Goal: Transaction & Acquisition: Purchase product/service

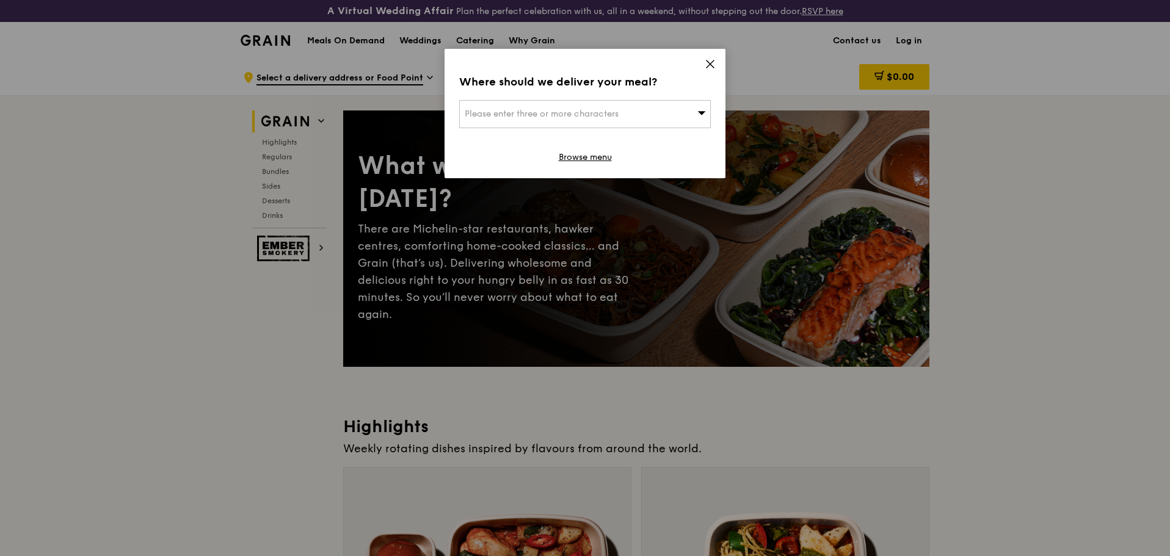
click at [672, 117] on div "Please enter three or more characters" at bounding box center [584, 114] width 251 height 28
click at [653, 120] on input "search" at bounding box center [585, 114] width 250 height 27
click at [708, 62] on icon at bounding box center [709, 63] width 7 height 7
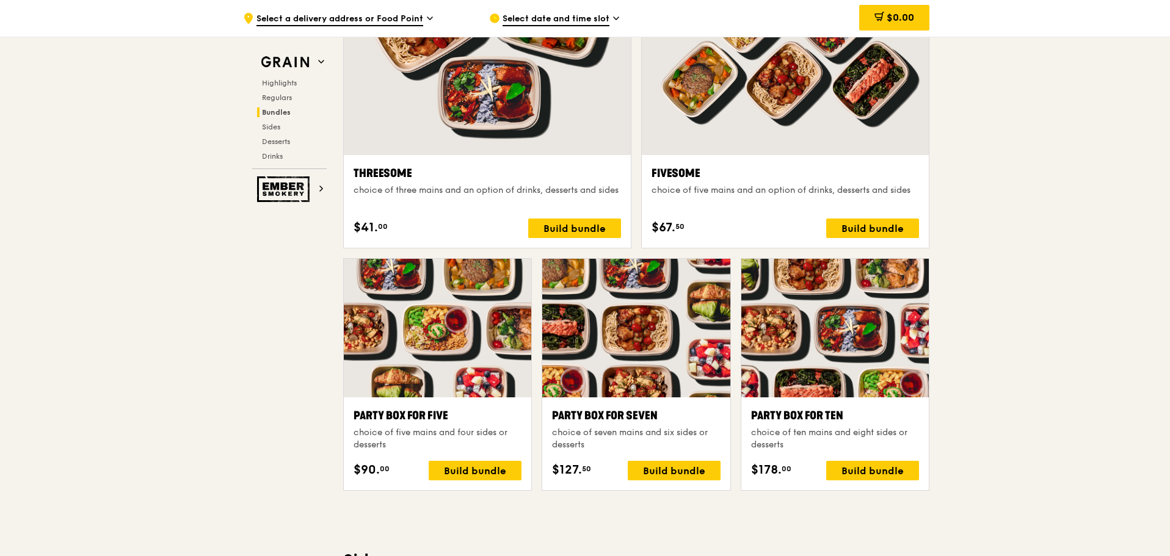
scroll to position [2246, 0]
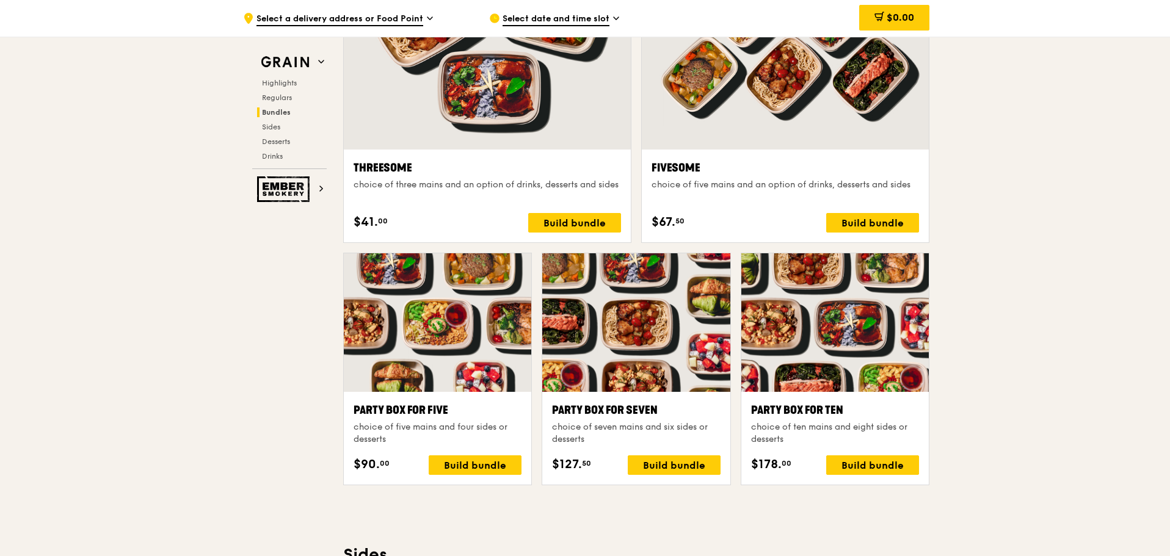
click at [1168, 267] on div ".cls-1 { fill: none; stroke: #fff; stroke-linecap: round; stroke-linejoin: roun…" at bounding box center [585, 389] width 1170 height 5154
click at [1168, 272] on div ".cls-1 { fill: none; stroke: #fff; stroke-linecap: round; stroke-linejoin: roun…" at bounding box center [585, 389] width 1170 height 5154
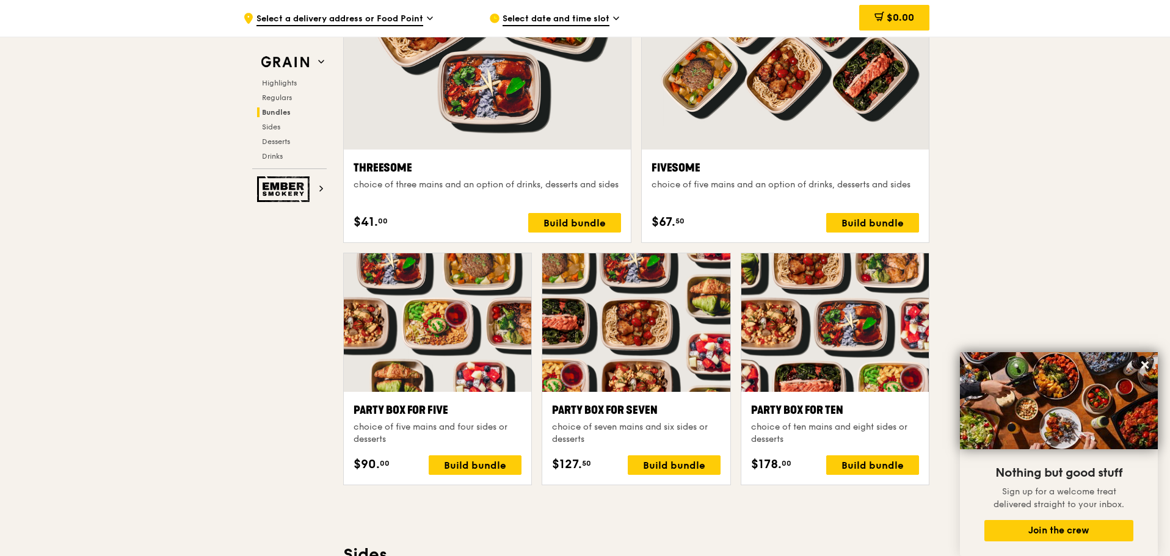
click at [812, 358] on div at bounding box center [834, 322] width 187 height 139
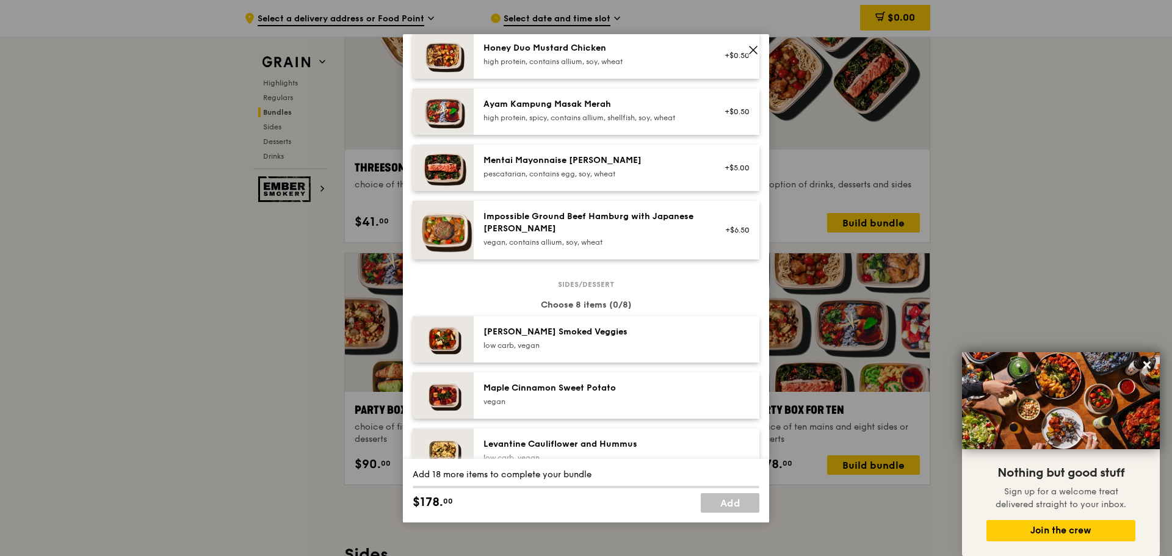
scroll to position [490, 0]
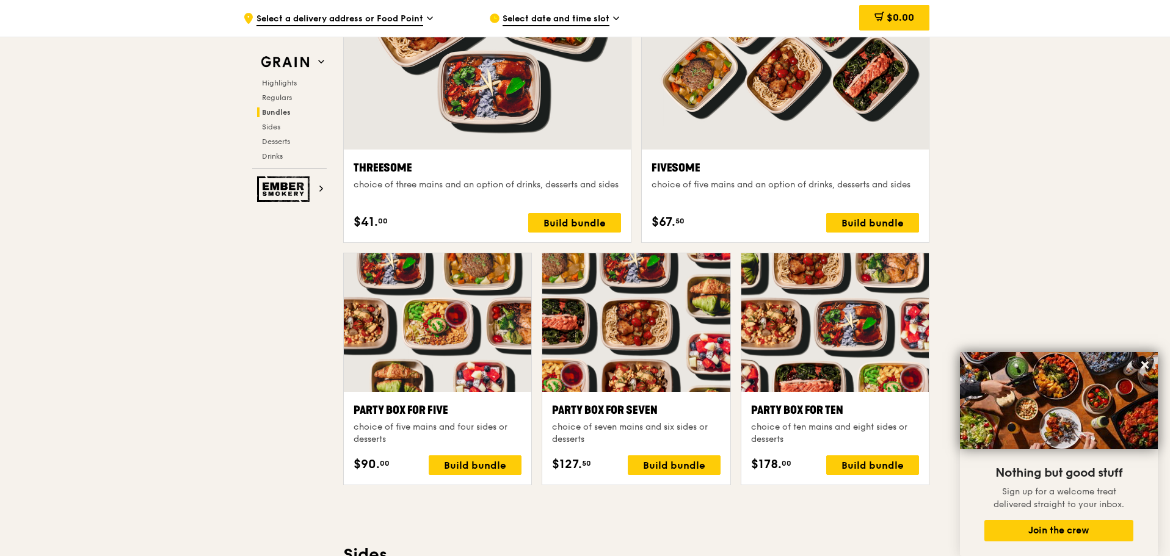
click at [827, 349] on div at bounding box center [834, 322] width 187 height 139
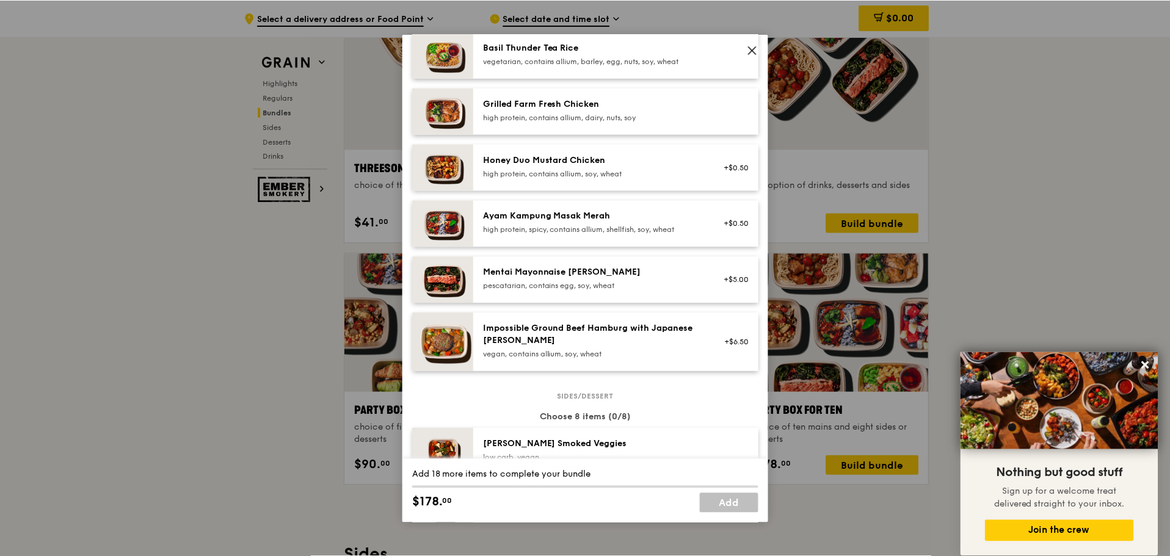
scroll to position [322, 0]
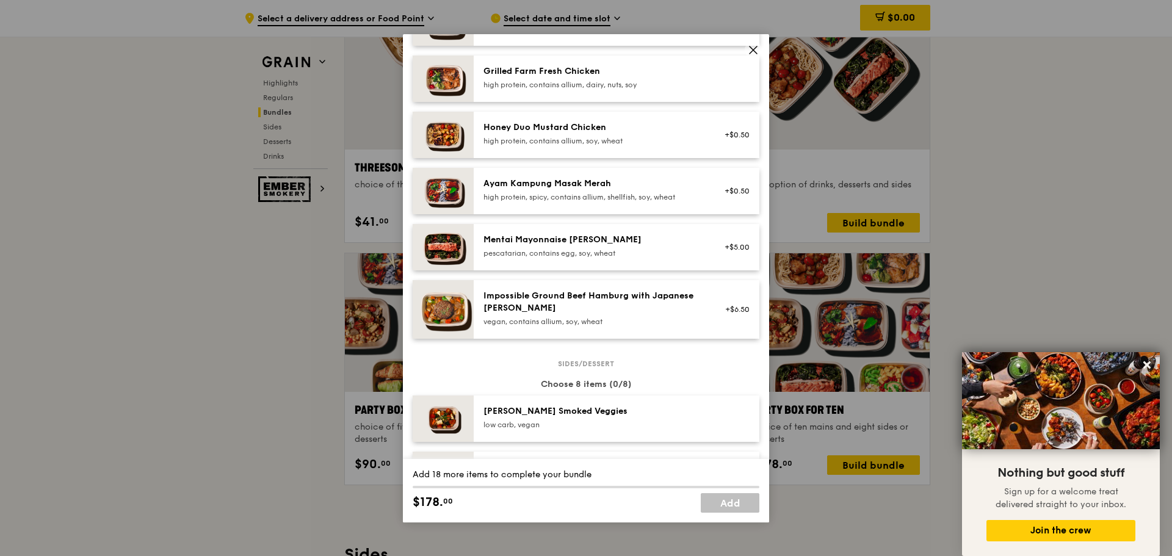
click at [622, 316] on div "Impossible Ground Beef Hamburg with Japanese [PERSON_NAME] vegan, contains alli…" at bounding box center [592, 308] width 219 height 37
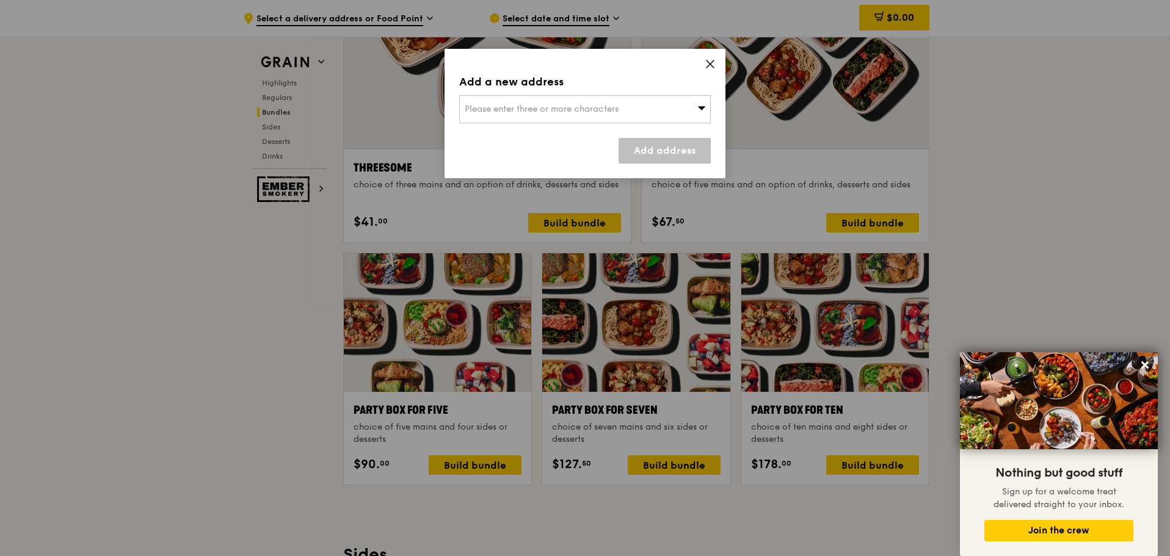
click at [703, 60] on div "Add a new address Please enter three or more characters Add address" at bounding box center [584, 113] width 281 height 129
click at [706, 60] on icon at bounding box center [709, 63] width 7 height 7
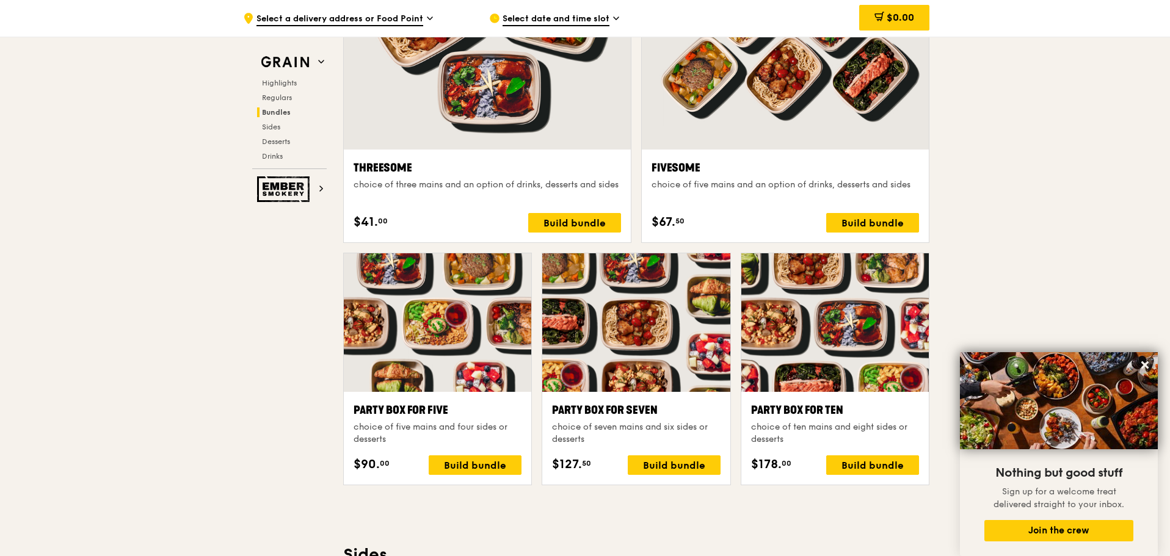
click at [788, 418] on div "Party Box for Ten" at bounding box center [835, 410] width 168 height 17
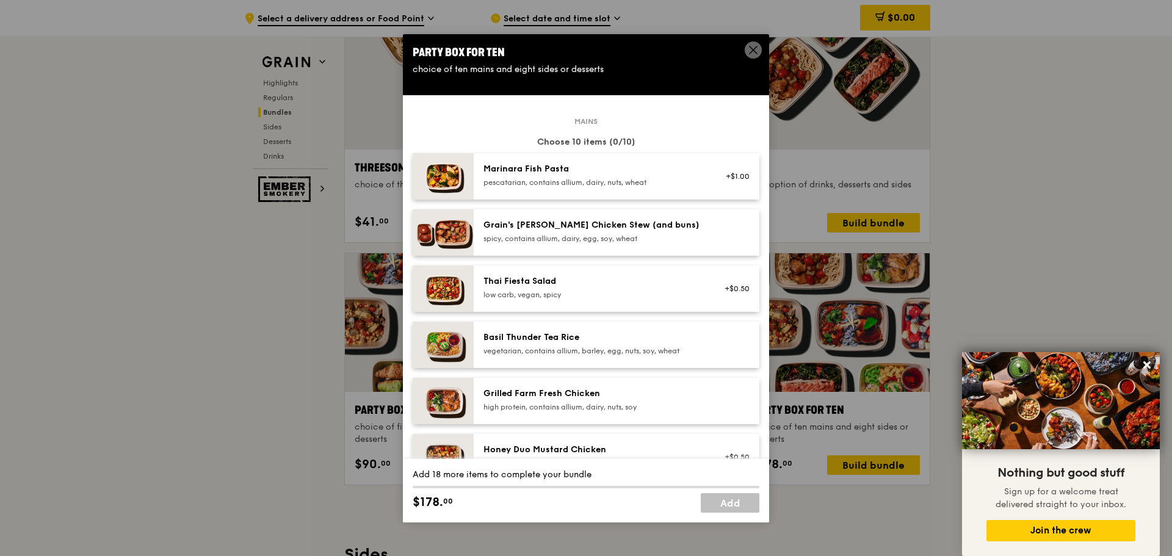
click at [659, 171] on div "Marinara Fish Pasta" at bounding box center [592, 169] width 219 height 12
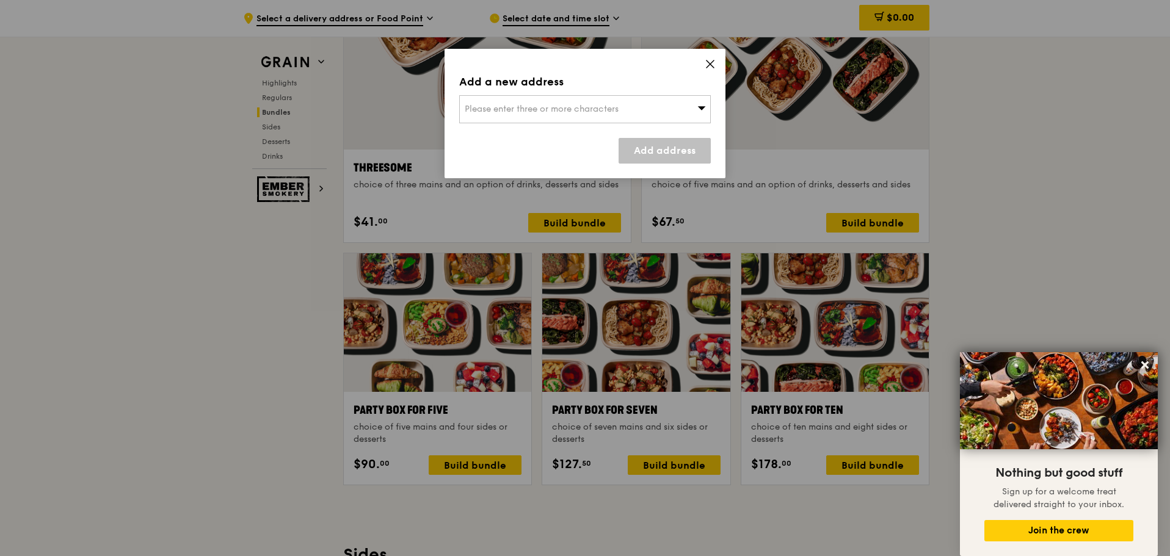
click at [691, 123] on div "Add a new address Please enter three or more characters Add address" at bounding box center [584, 113] width 281 height 129
click at [710, 60] on icon at bounding box center [709, 64] width 11 height 11
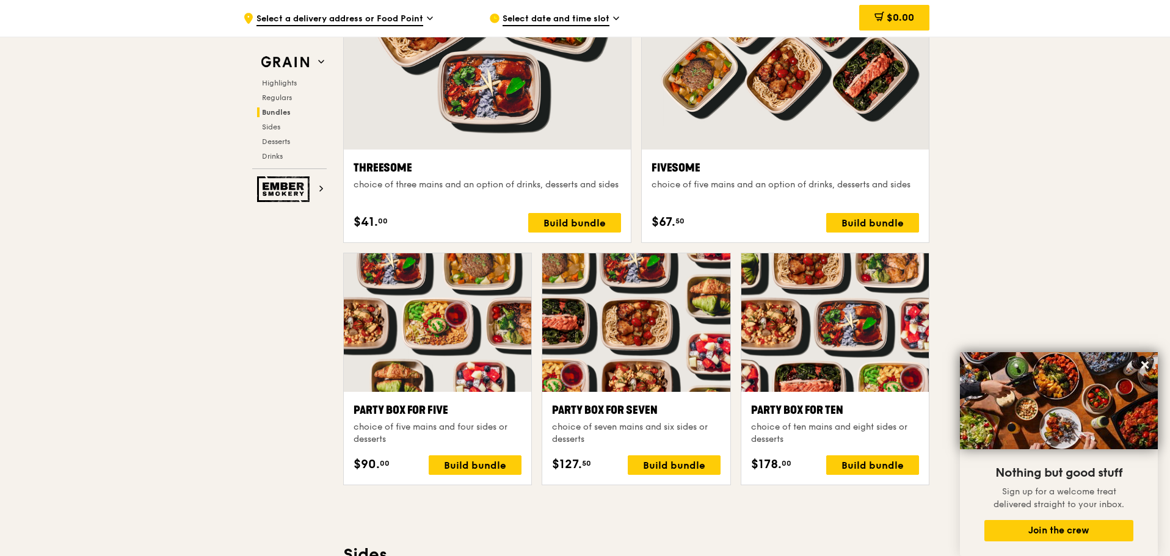
drag, startPoint x: 1168, startPoint y: 259, endPoint x: 1170, endPoint y: 232, distance: 27.5
click at [1169, 232] on html "A Virtual Wedding Affair Plan the perfect celebration with us, all in a weekend…" at bounding box center [585, 565] width 1170 height 5623
click at [1105, 254] on div ".cls-1 { fill: none; stroke: #fff; stroke-linecap: round; stroke-linejoin: roun…" at bounding box center [585, 389] width 1170 height 5154
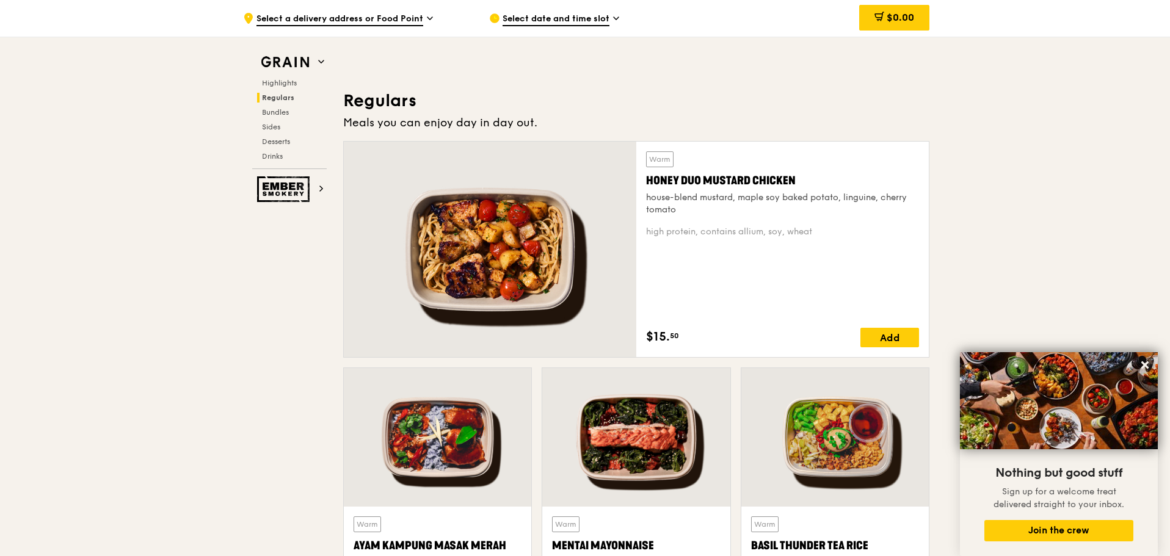
scroll to position [709, 0]
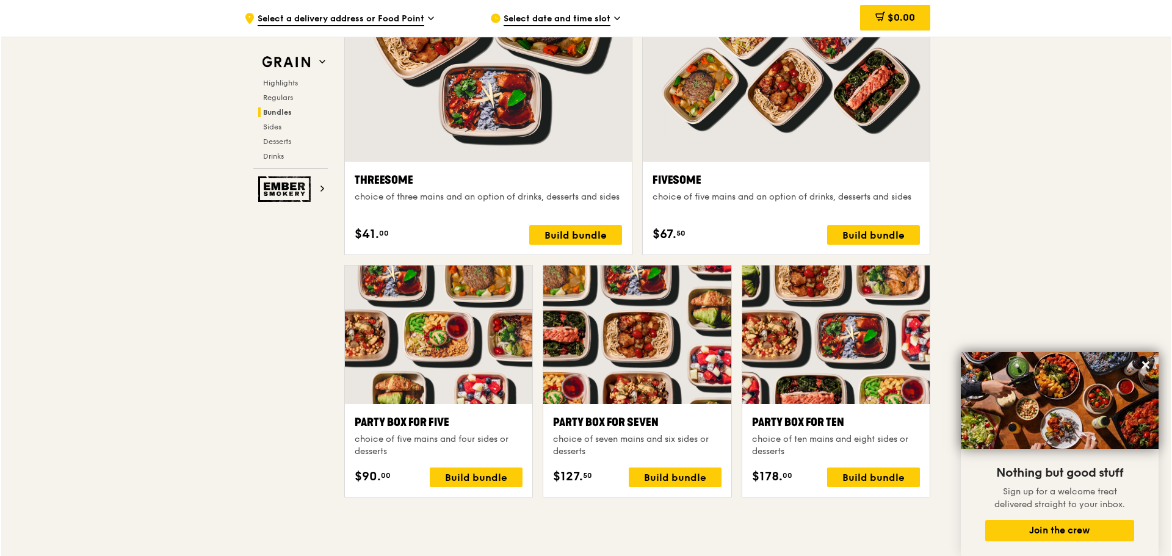
scroll to position [2252, 0]
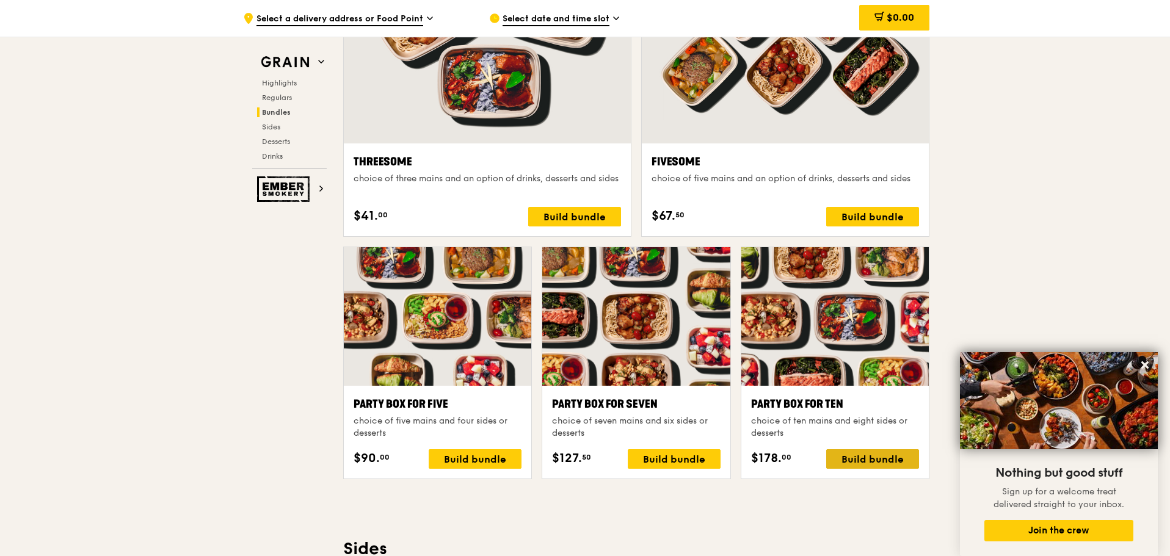
click at [868, 460] on div "Build bundle" at bounding box center [872, 459] width 93 height 20
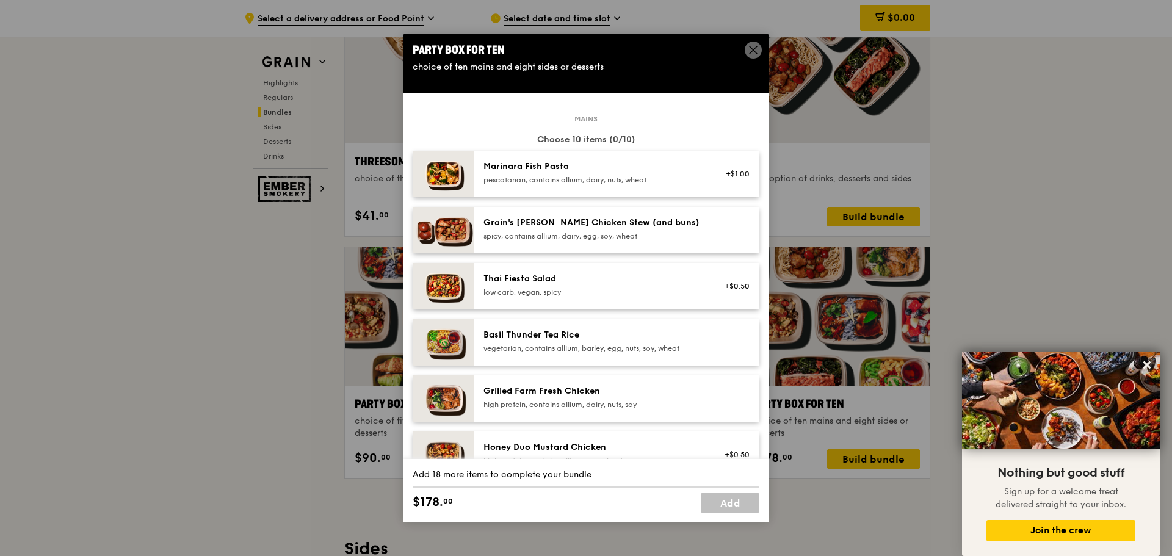
scroll to position [7, 0]
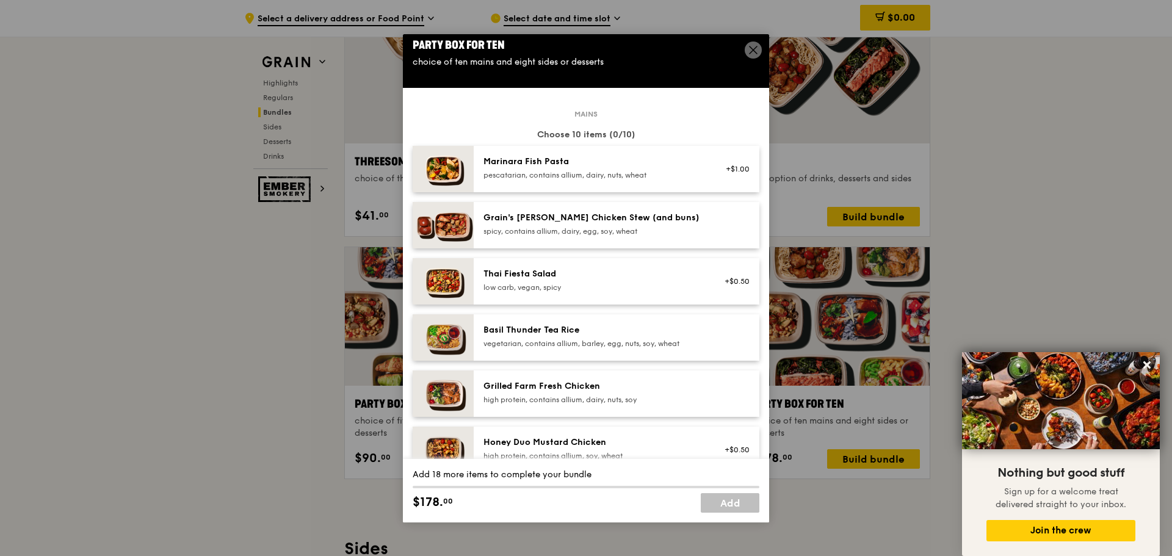
click at [648, 169] on div "Marinara Fish Pasta pescatarian, contains allium, dairy, nuts, wheat" at bounding box center [592, 168] width 219 height 24
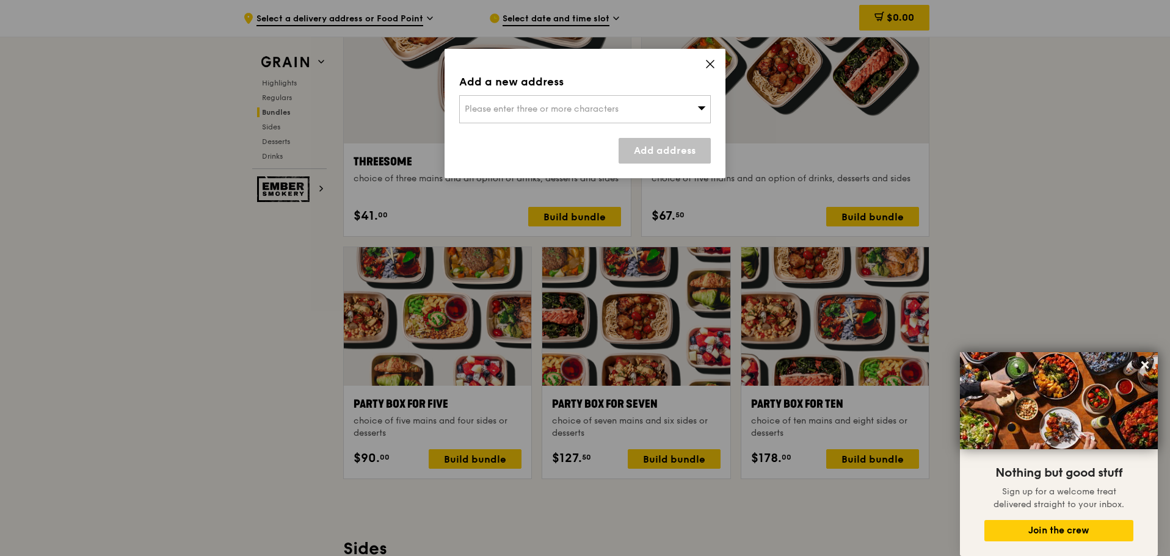
click at [670, 112] on div "Please enter three or more characters" at bounding box center [584, 109] width 251 height 28
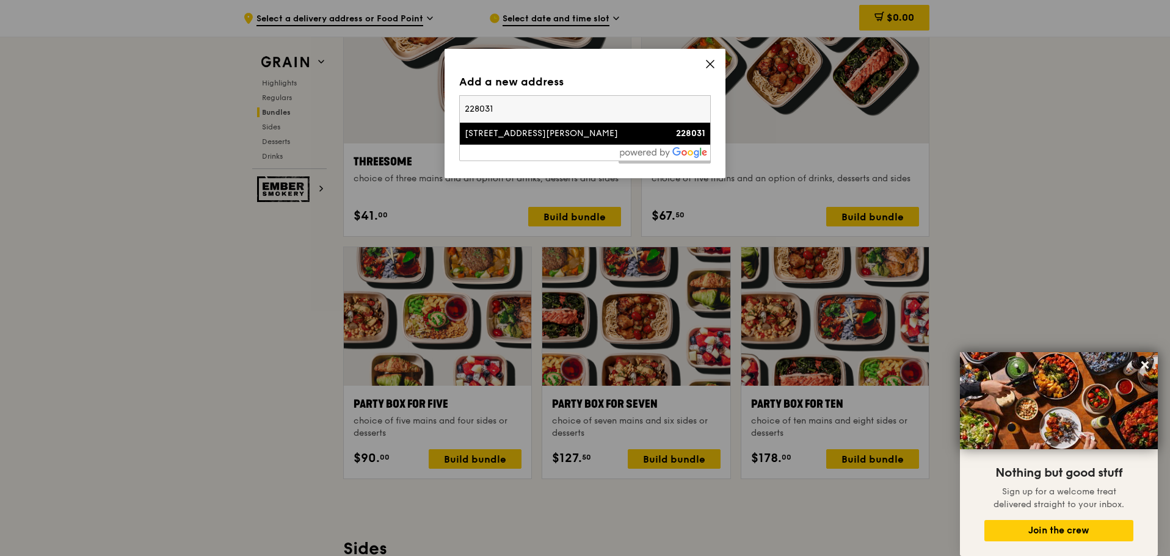
type input "228031"
click at [590, 129] on div "[STREET_ADDRESS][PERSON_NAME]" at bounding box center [555, 134] width 181 height 12
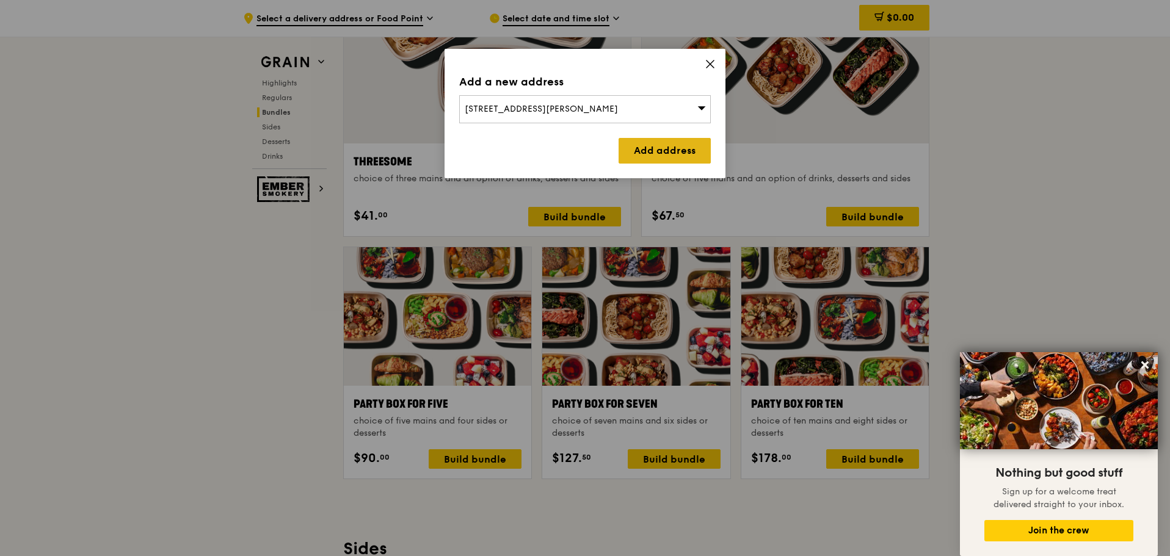
click at [655, 139] on link "Add address" at bounding box center [664, 151] width 92 height 26
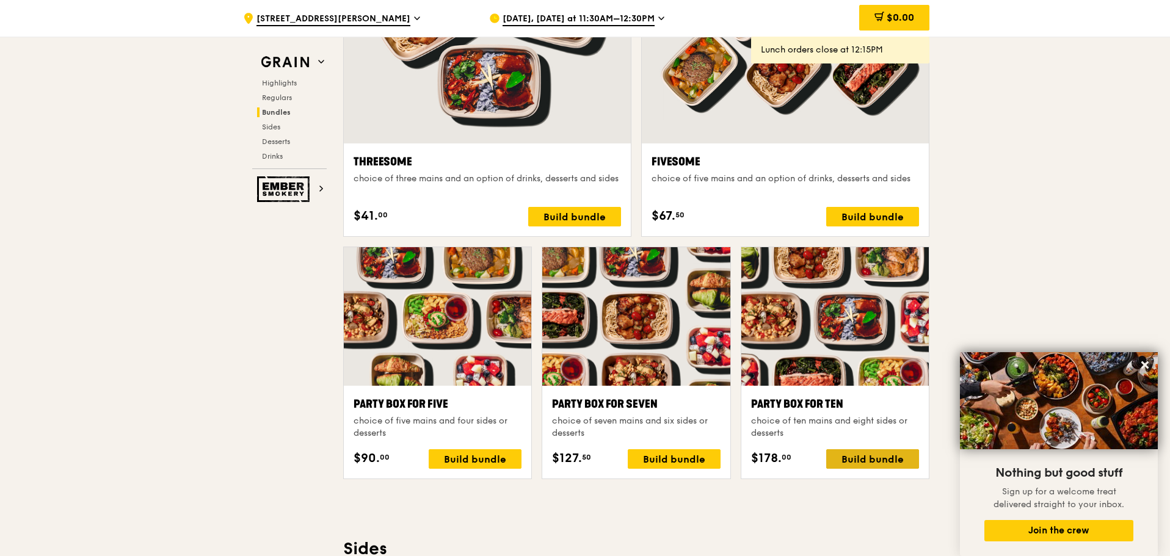
click at [854, 452] on div "Build bundle" at bounding box center [872, 459] width 93 height 20
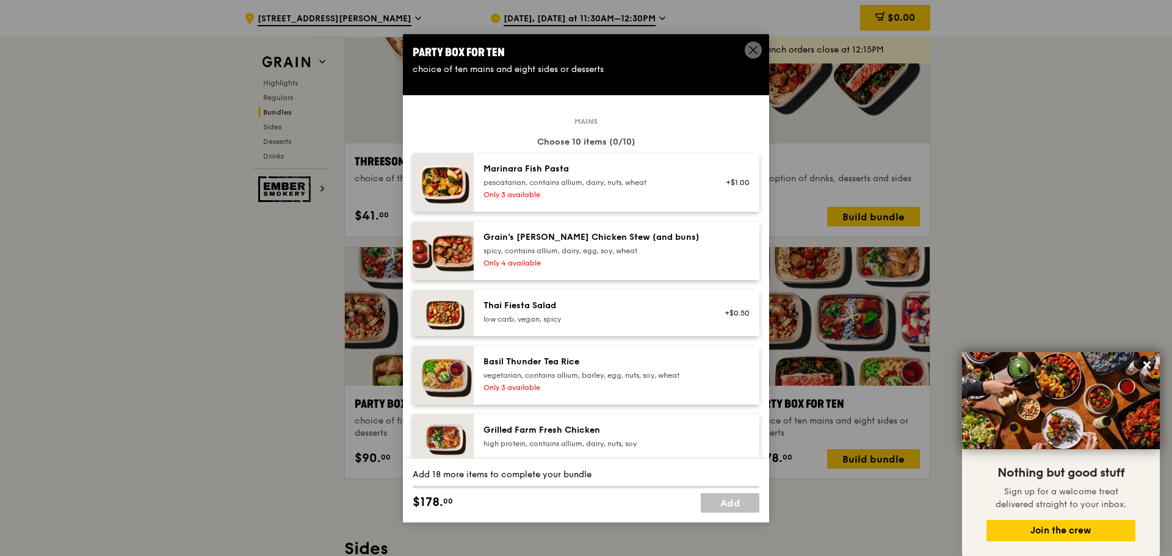
click at [622, 267] on div "Only 4 available" at bounding box center [592, 263] width 219 height 10
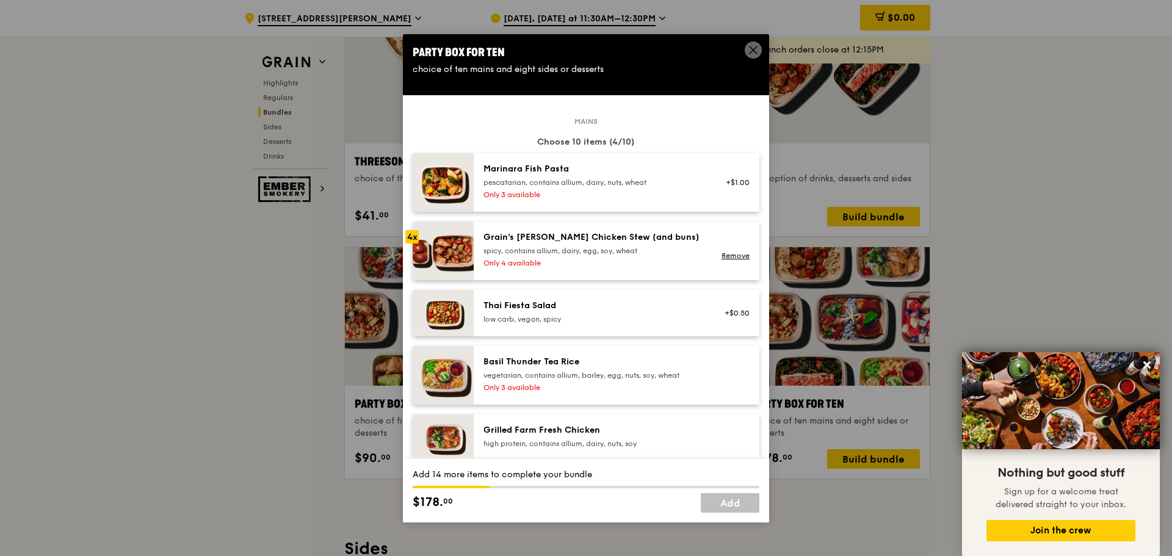
click at [622, 267] on div "Only 4 available" at bounding box center [592, 263] width 219 height 10
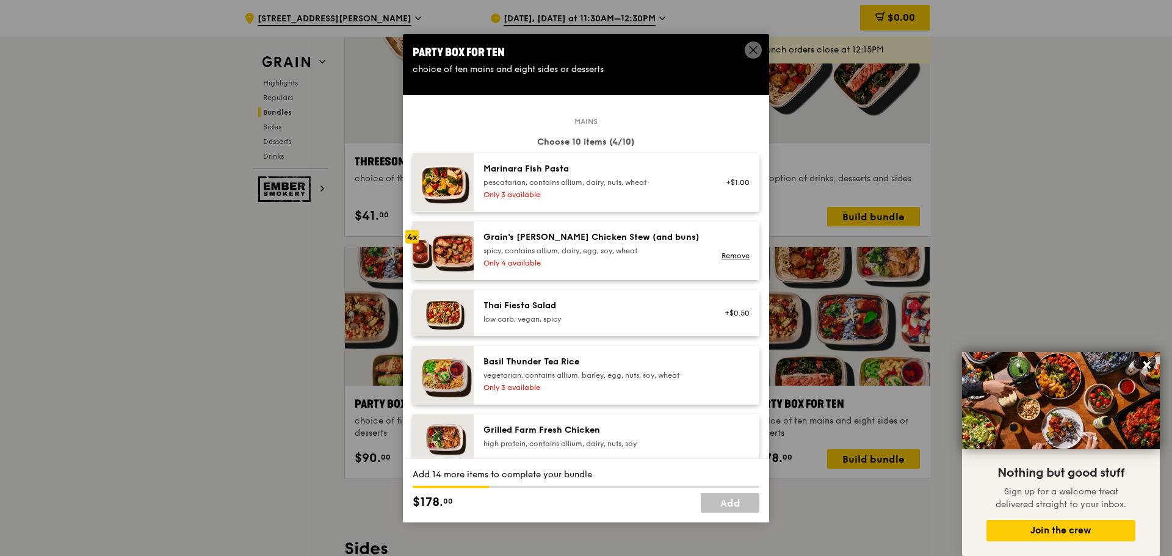
click at [622, 267] on div "Only 4 available" at bounding box center [592, 263] width 219 height 10
click at [618, 311] on div "Thai Fiesta Salad" at bounding box center [592, 306] width 219 height 12
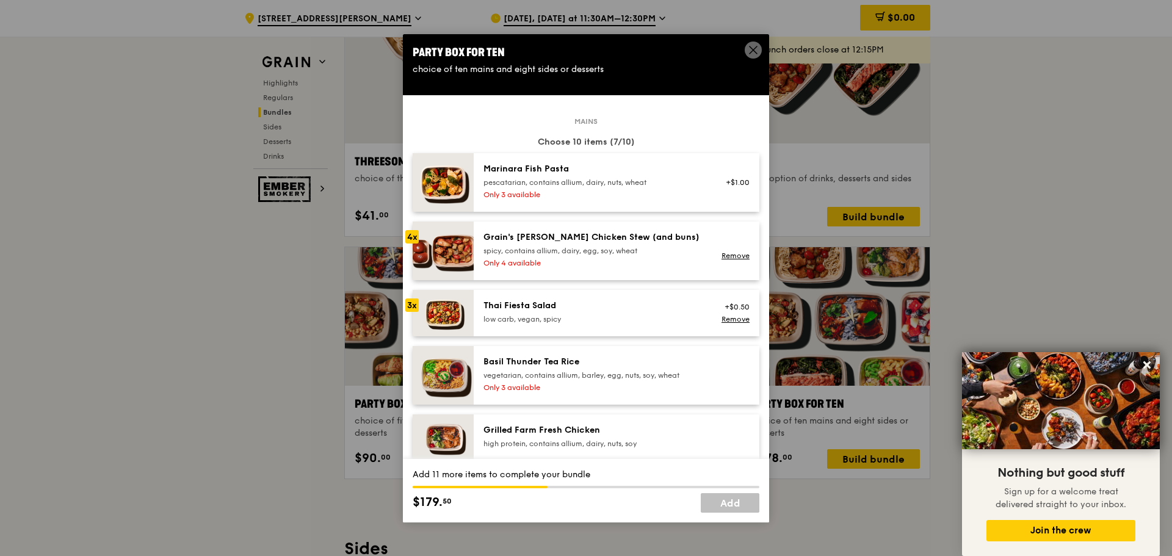
click at [618, 311] on div "Thai Fiesta Salad" at bounding box center [592, 306] width 219 height 12
click at [618, 360] on div "Basil Thunder Tea Rice" at bounding box center [592, 362] width 219 height 12
click at [618, 374] on div "vegetarian, contains allium, barley, egg, nuts, soy, wheat" at bounding box center [592, 376] width 219 height 10
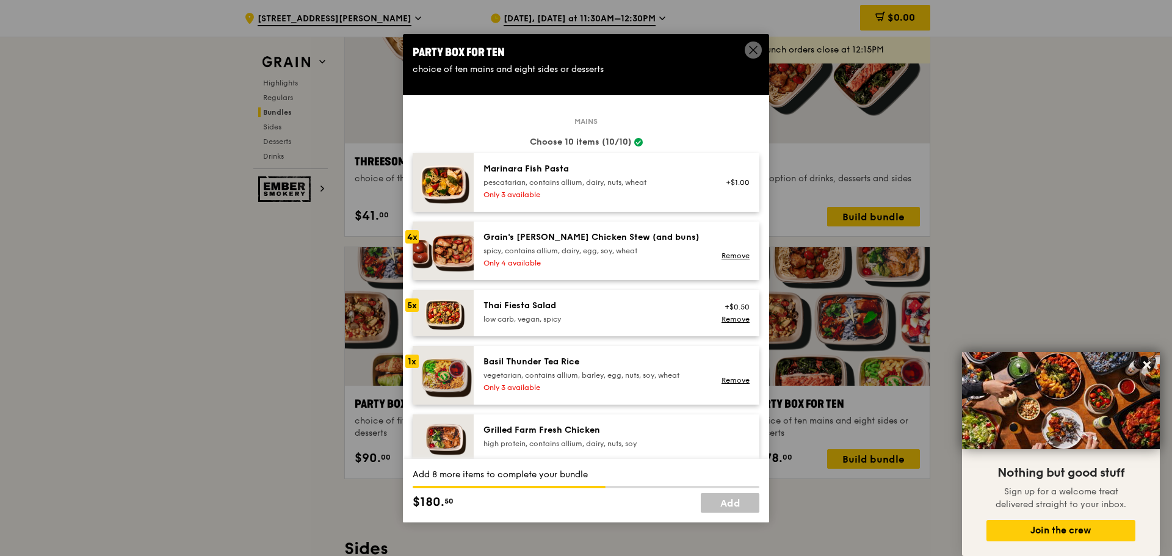
click at [618, 374] on div "vegetarian, contains allium, barley, egg, nuts, soy, wheat" at bounding box center [592, 376] width 219 height 10
click at [613, 419] on div "Grilled Farm Fresh Chicken high protein, contains allium, dairy, nuts, soy" at bounding box center [617, 437] width 286 height 46
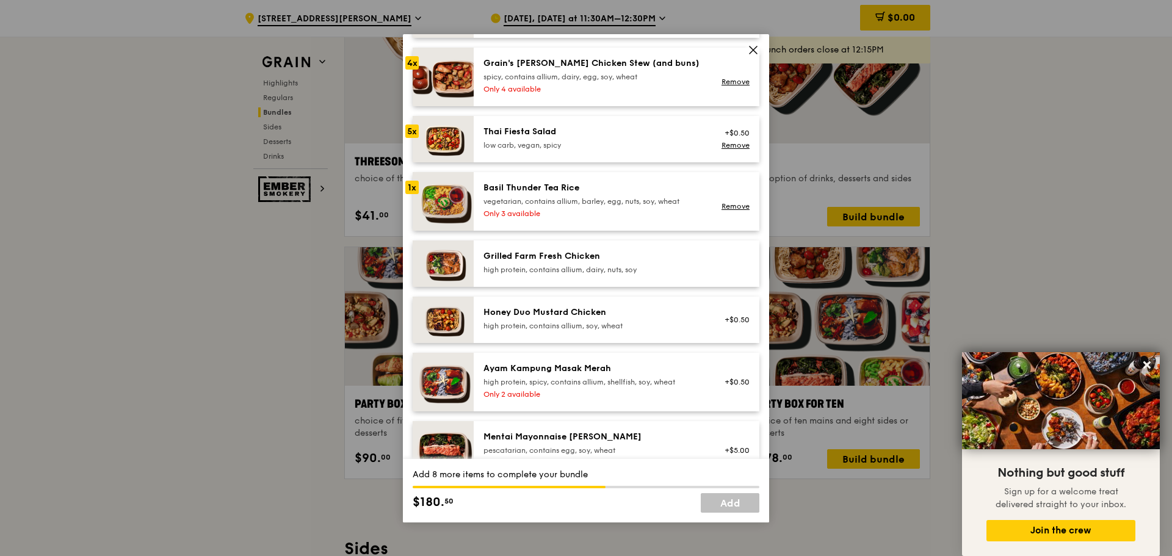
scroll to position [179, 0]
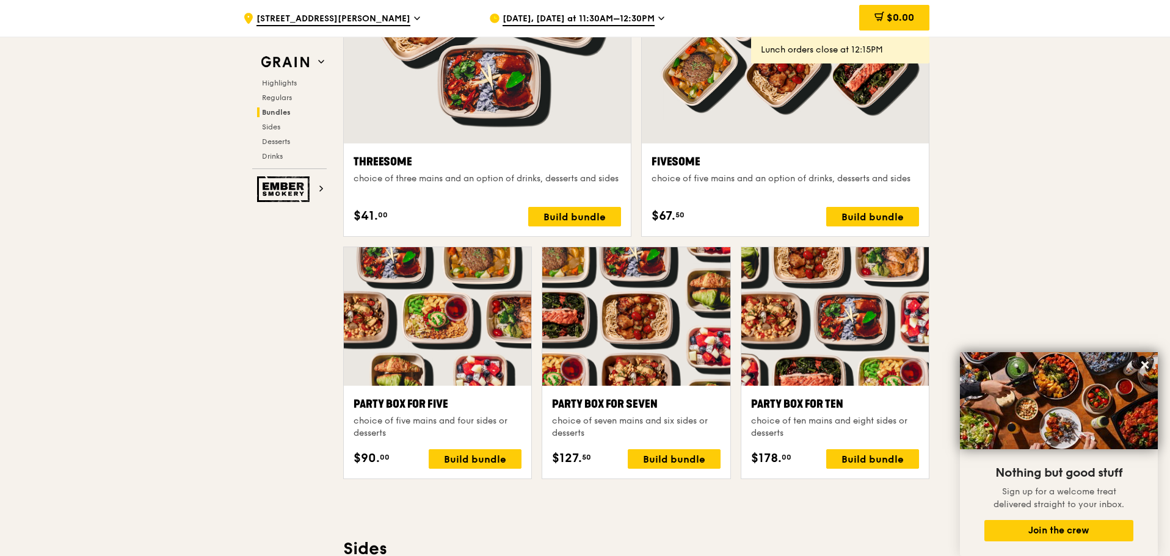
click at [449, 385] on div at bounding box center [437, 316] width 187 height 139
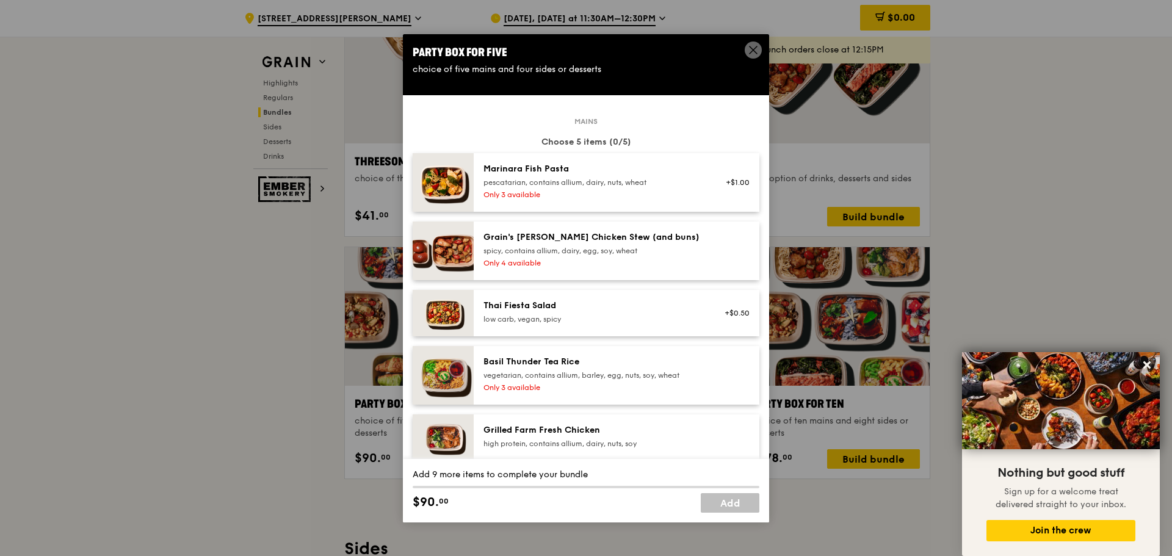
scroll to position [148, 0]
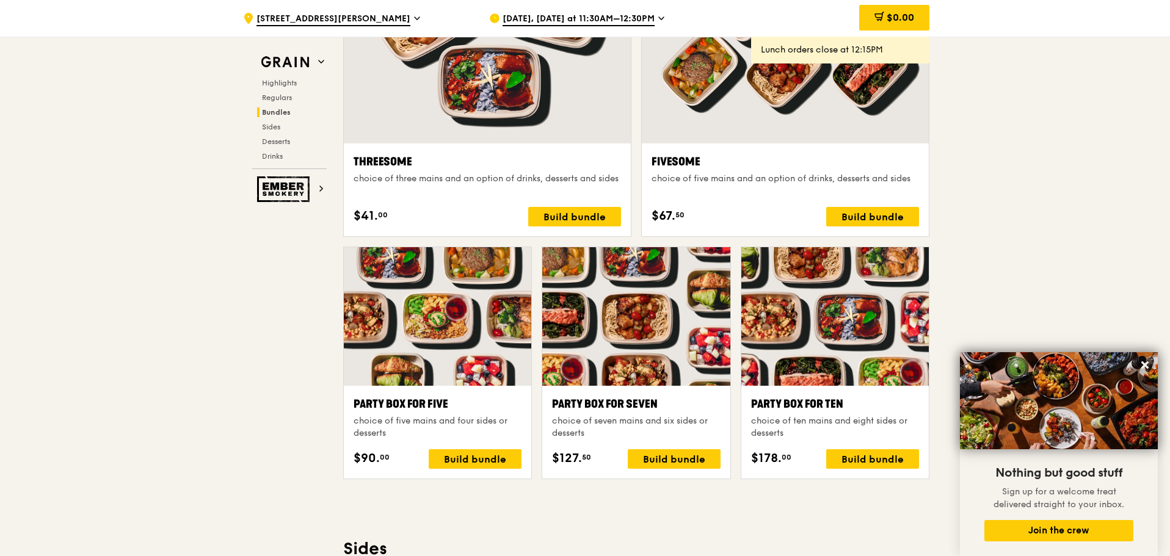
click at [817, 399] on div "Party Box for Ten" at bounding box center [835, 404] width 168 height 17
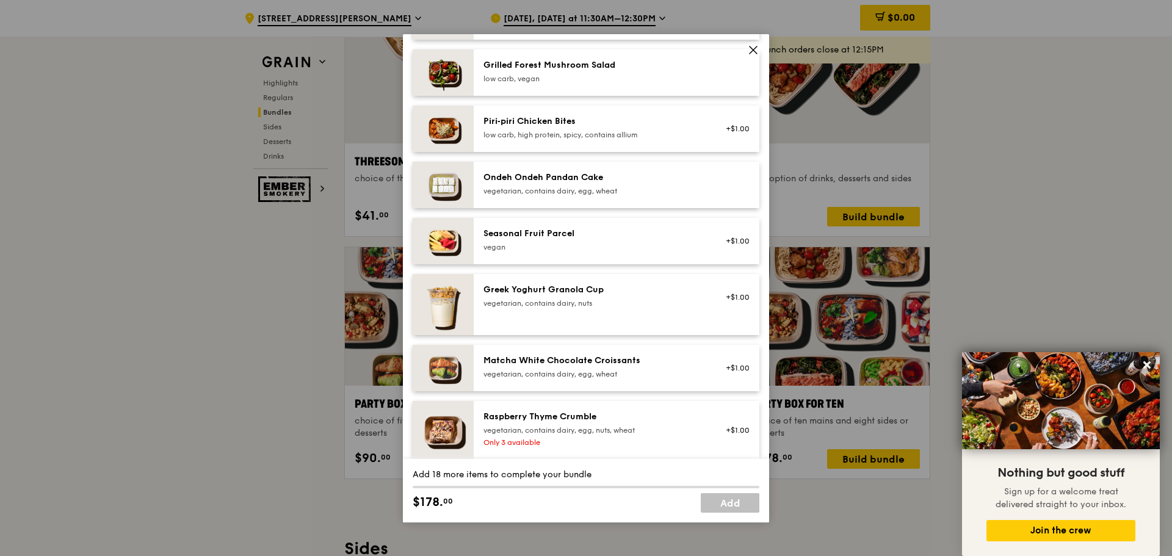
scroll to position [904, 0]
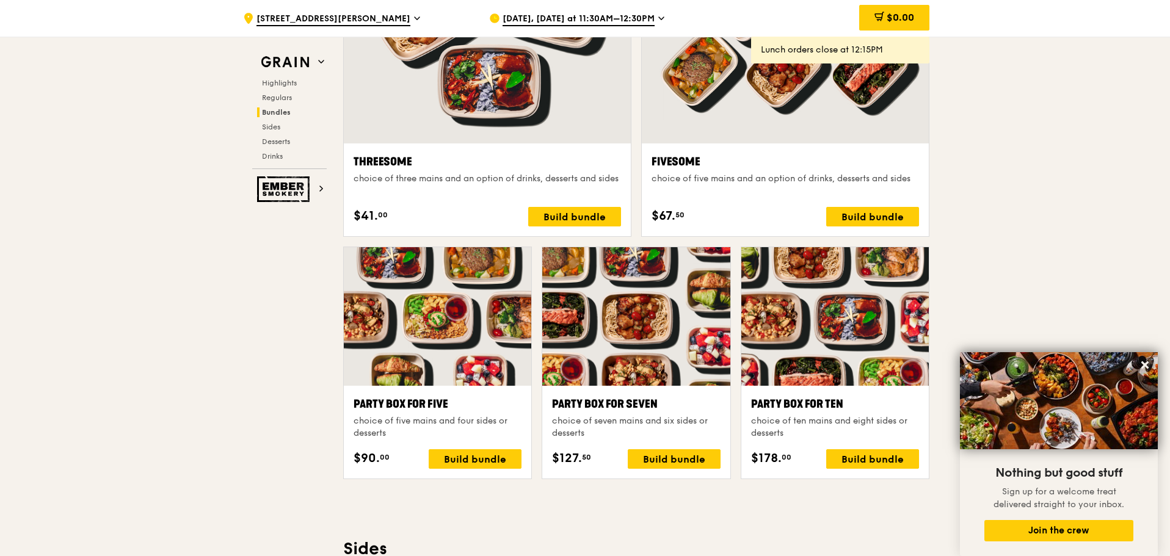
drag, startPoint x: 769, startPoint y: 314, endPoint x: 770, endPoint y: 286, distance: 28.1
click at [814, 400] on div "Party Box for Ten" at bounding box center [835, 404] width 168 height 17
drag, startPoint x: 770, startPoint y: 153, endPoint x: 772, endPoint y: 179, distance: 25.7
click at [806, 378] on div at bounding box center [834, 316] width 187 height 139
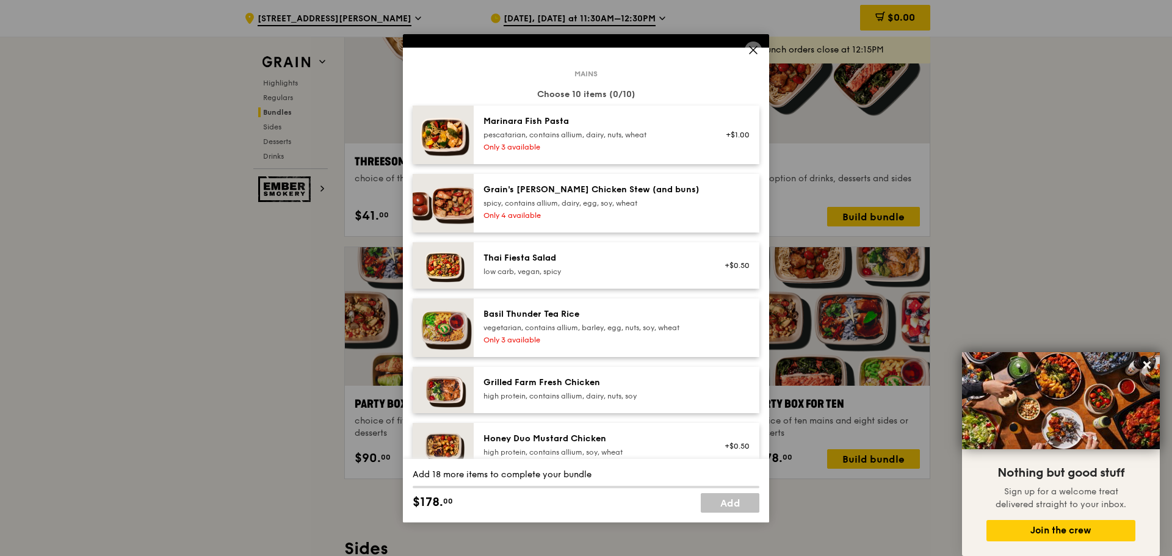
scroll to position [40, 0]
